Goal: Task Accomplishment & Management: Manage account settings

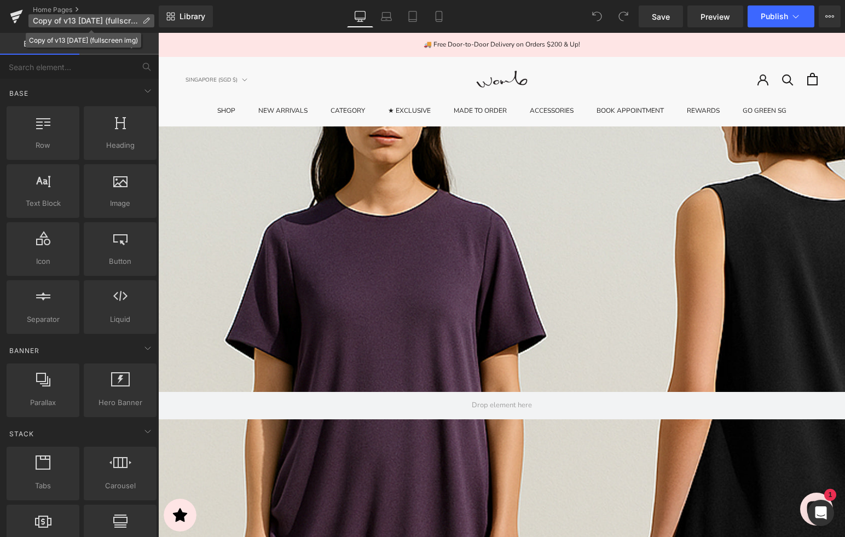
click at [143, 18] on icon at bounding box center [146, 21] width 8 height 8
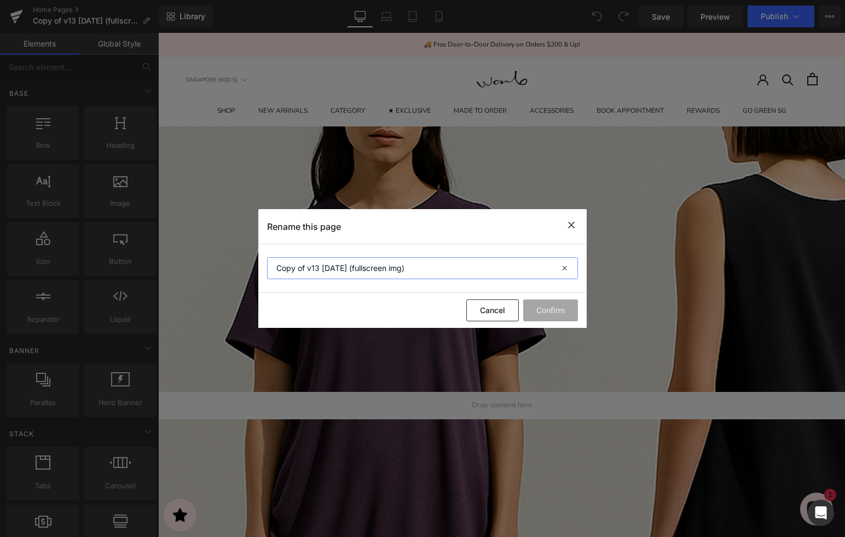
click at [342, 268] on input "Copy of v13 16SEP2025 (fullscreen img)" at bounding box center [422, 268] width 311 height 22
drag, startPoint x: 308, startPoint y: 269, endPoint x: 245, endPoint y: 264, distance: 63.1
click at [245, 266] on div "Rename this page Copy of v13 16SEP2025 (fullscreen img) Cancel Confirm" at bounding box center [422, 268] width 845 height 537
type input "v13 [DATE] (fullscreen img)"
click at [555, 312] on button "Confirm" at bounding box center [550, 311] width 55 height 22
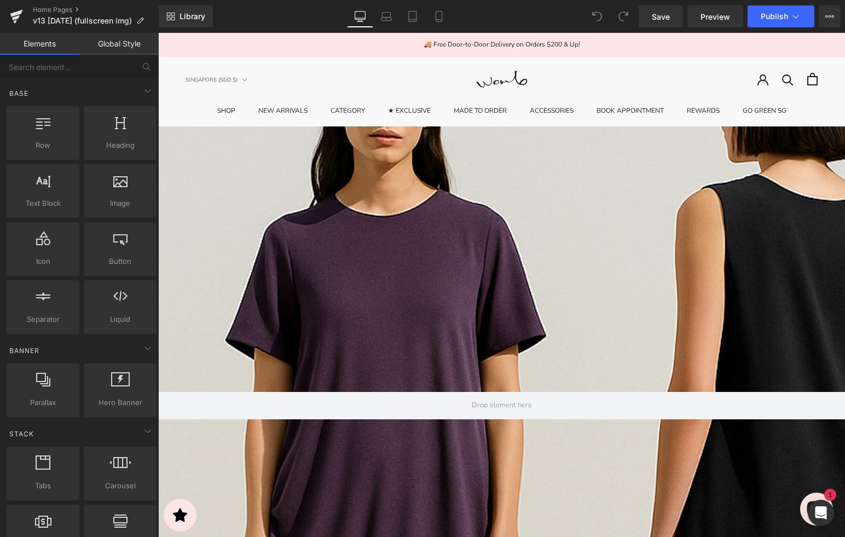
click at [803, 19] on button "Publish" at bounding box center [781, 16] width 67 height 22
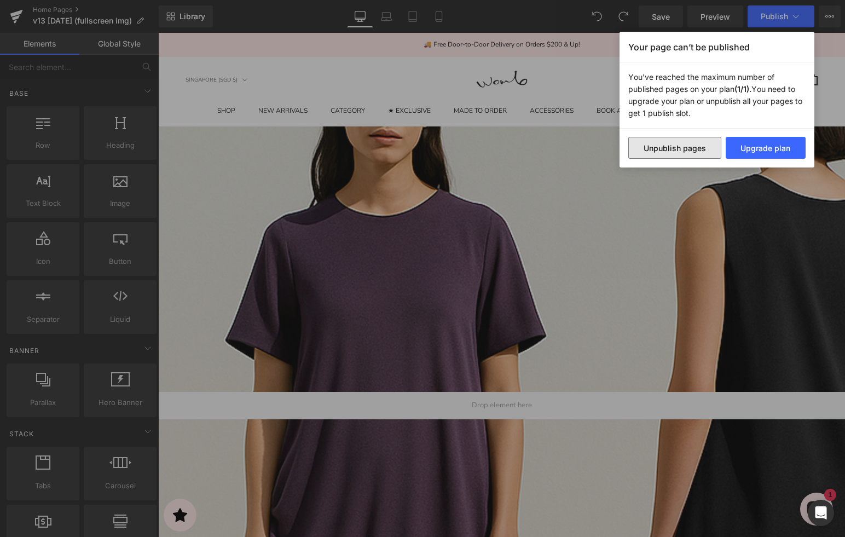
click at [687, 151] on button "Unpublish pages" at bounding box center [675, 148] width 93 height 22
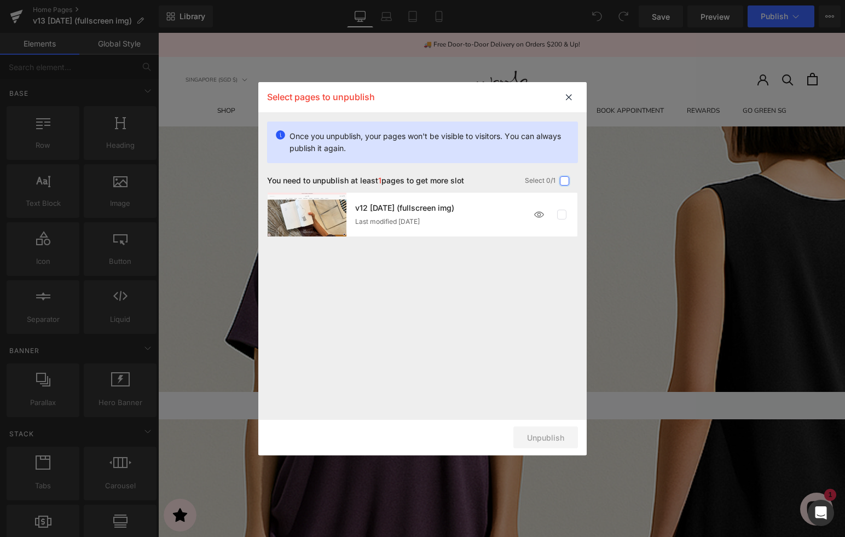
click at [562, 180] on label at bounding box center [565, 181] width 10 height 10
click at [565, 181] on input "checkbox" at bounding box center [565, 181] width 0 height 0
click at [524, 433] on button "Unpublish 1 pages" at bounding box center [530, 438] width 95 height 22
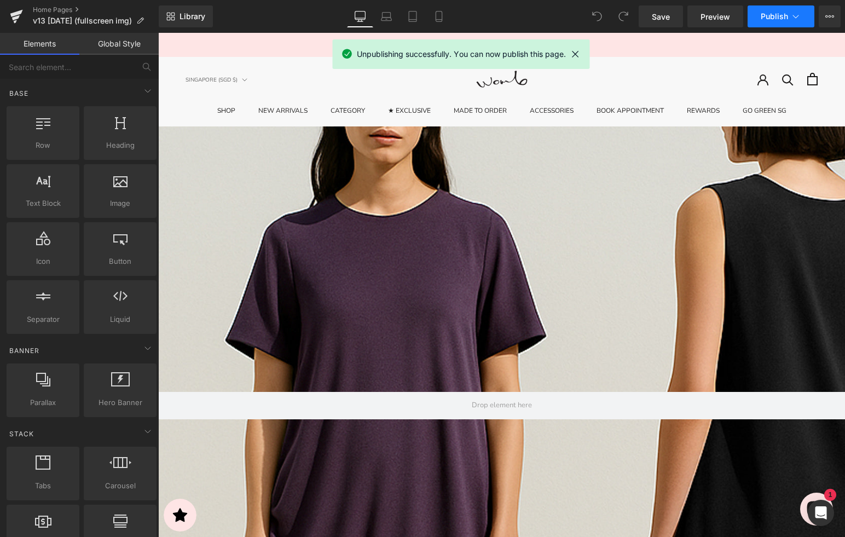
click at [776, 18] on span "Publish" at bounding box center [774, 16] width 27 height 9
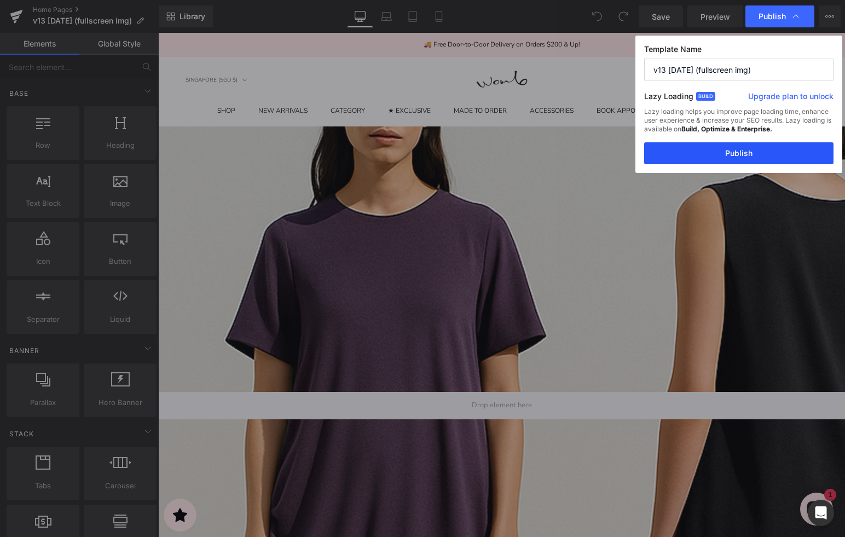
drag, startPoint x: 748, startPoint y: 152, endPoint x: 590, endPoint y: 120, distance: 161.4
click at [748, 152] on button "Publish" at bounding box center [738, 153] width 189 height 22
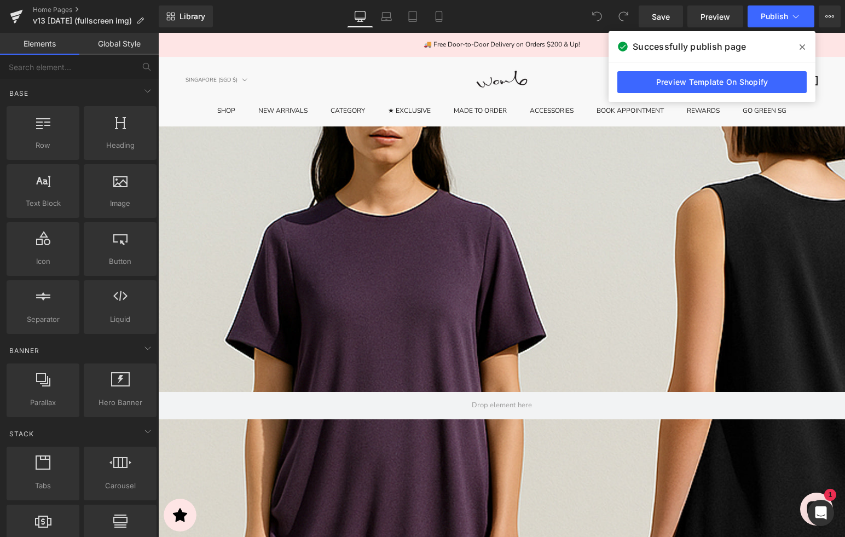
click at [795, 45] on span at bounding box center [803, 47] width 18 height 18
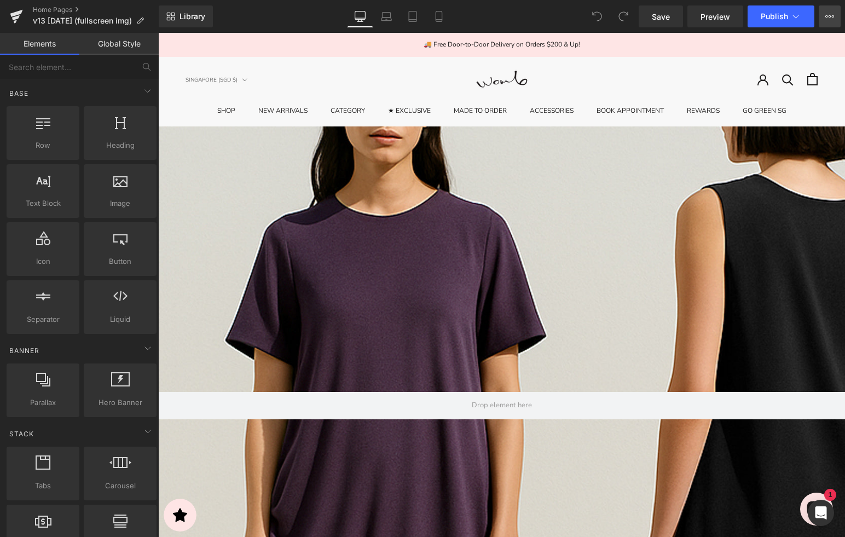
click at [830, 16] on icon at bounding box center [830, 16] width 9 height 9
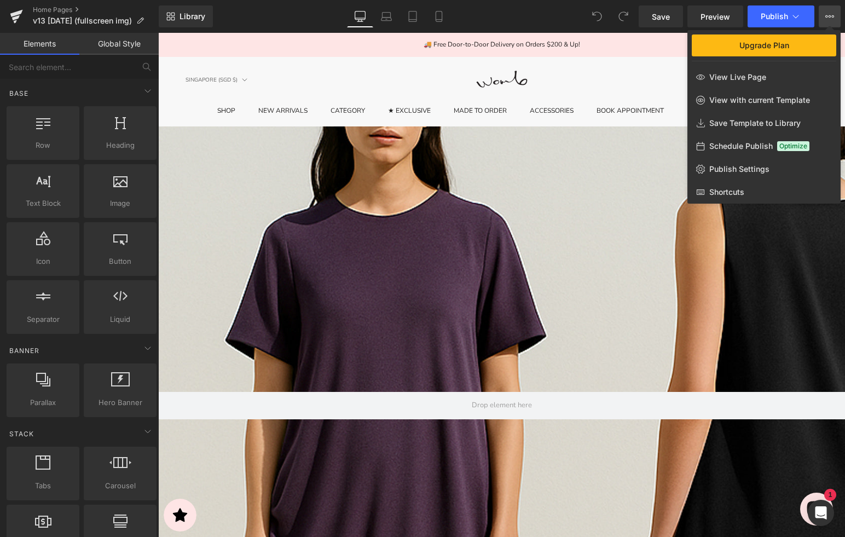
drag, startPoint x: 830, startPoint y: 16, endPoint x: 631, endPoint y: 31, distance: 199.3
click at [830, 16] on icon at bounding box center [830, 16] width 9 height 9
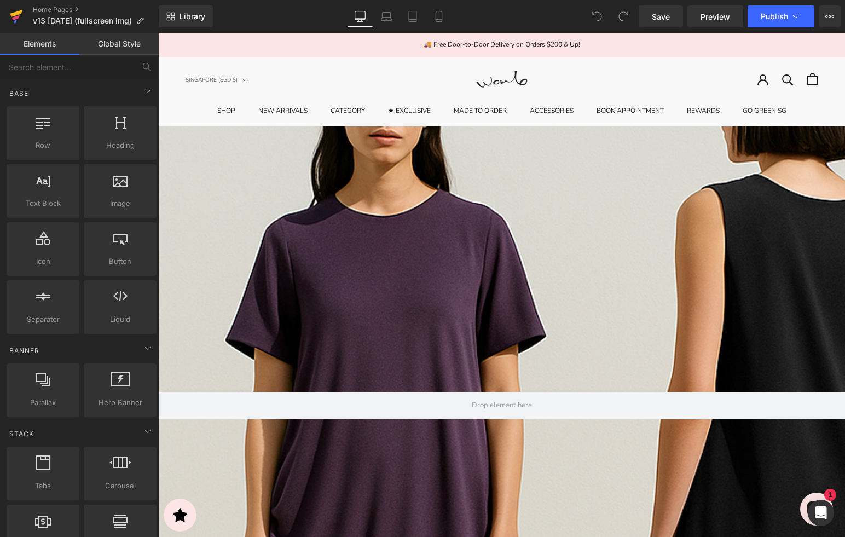
click at [20, 17] on icon at bounding box center [16, 16] width 13 height 27
